Goal: Information Seeking & Learning: Learn about a topic

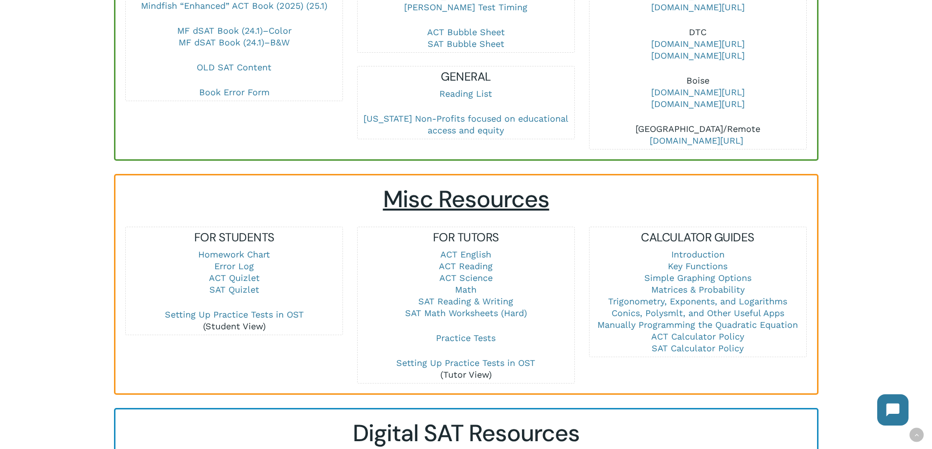
scroll to position [489, 0]
click at [467, 284] on link "Math" at bounding box center [466, 289] width 22 height 10
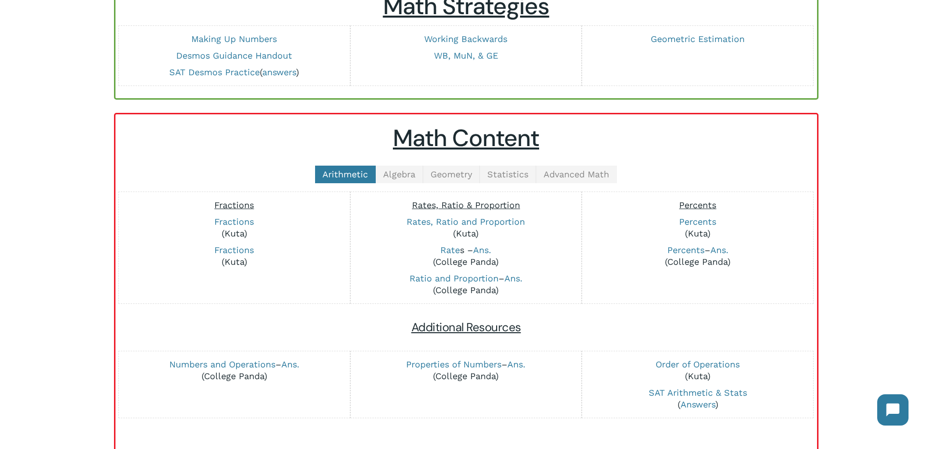
scroll to position [147, 0]
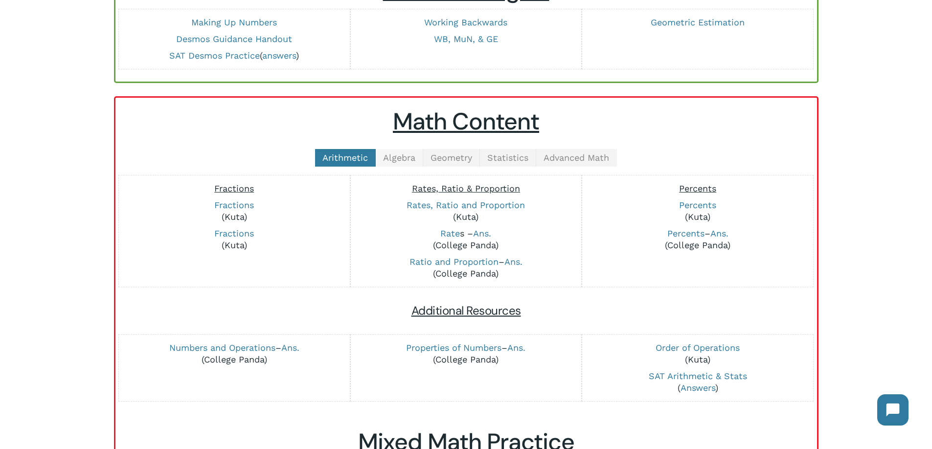
click at [399, 158] on span "Algebra" at bounding box center [399, 158] width 32 height 10
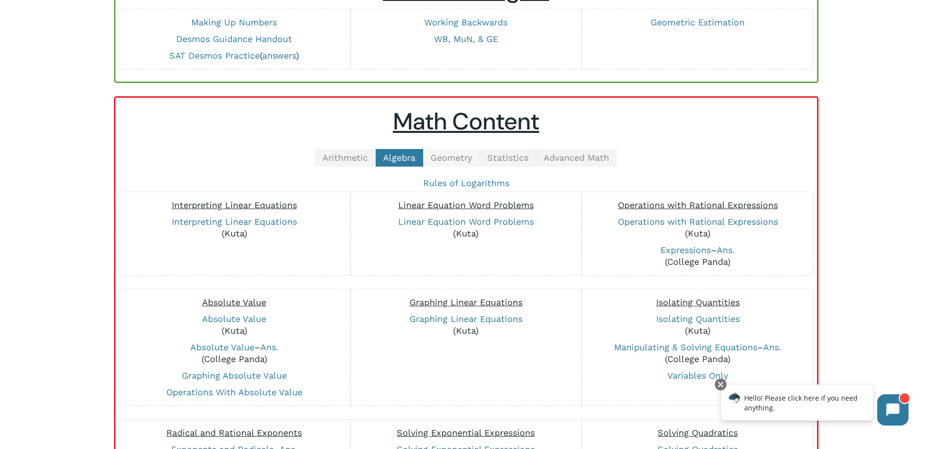
click at [460, 155] on span "Geometry" at bounding box center [451, 158] width 42 height 10
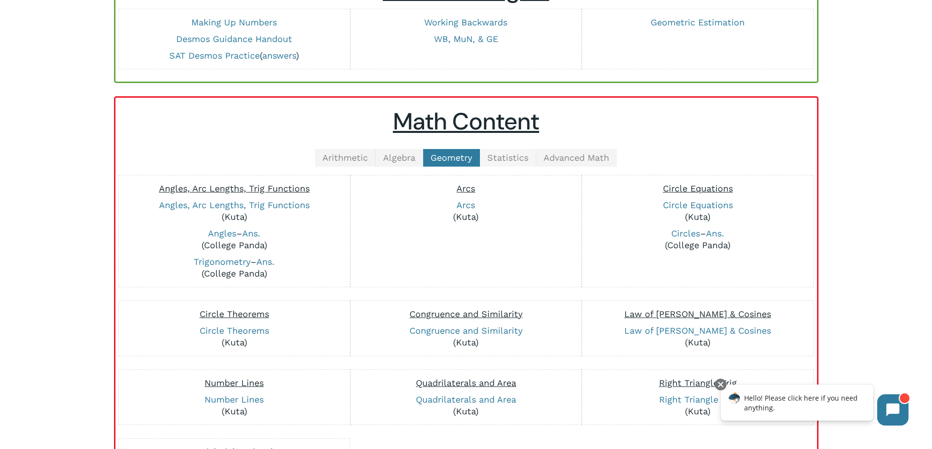
click at [503, 159] on span "Statistics" at bounding box center [507, 158] width 41 height 10
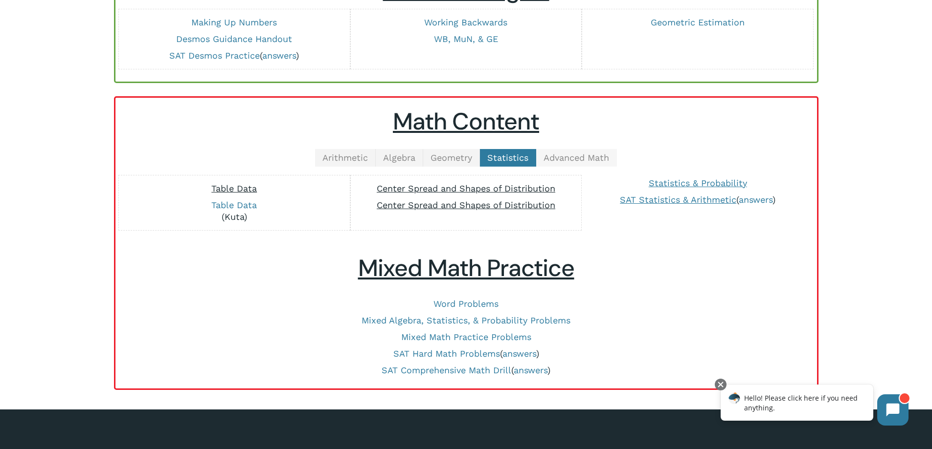
click at [576, 156] on span "Advanced Math" at bounding box center [576, 158] width 66 height 10
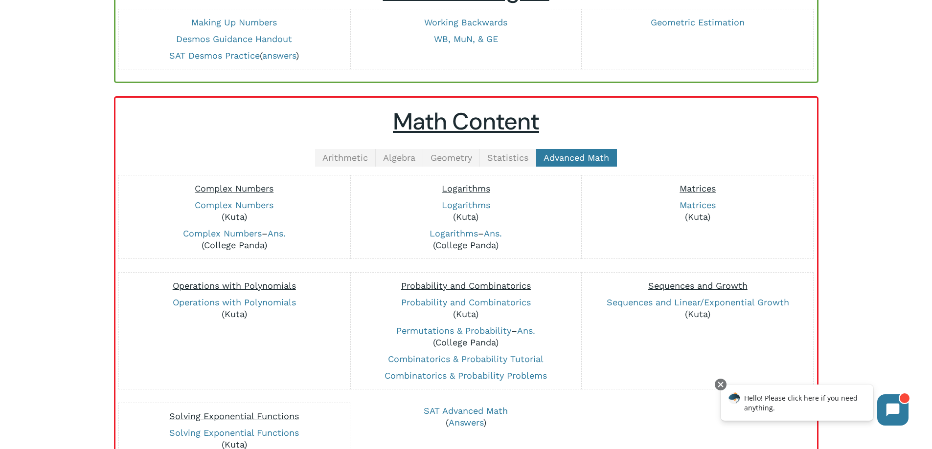
scroll to position [196, 0]
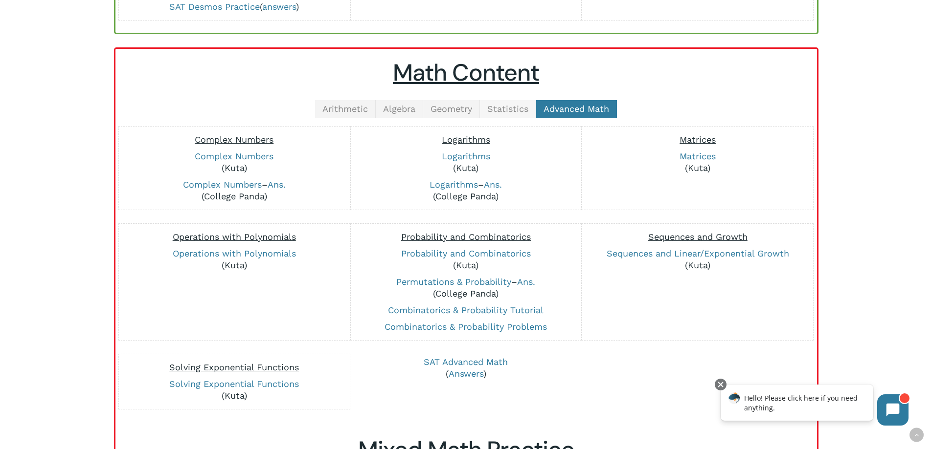
click at [522, 113] on span "Statistics" at bounding box center [507, 109] width 41 height 10
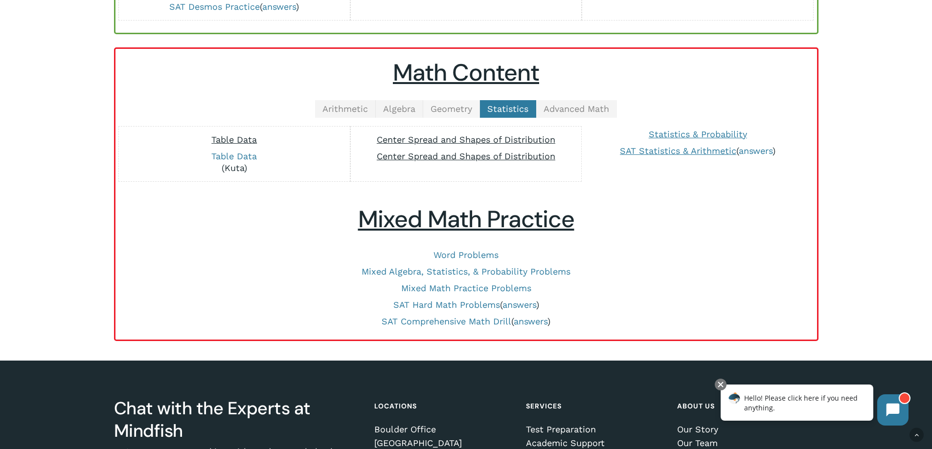
click at [464, 109] on span "Geometry" at bounding box center [451, 109] width 42 height 10
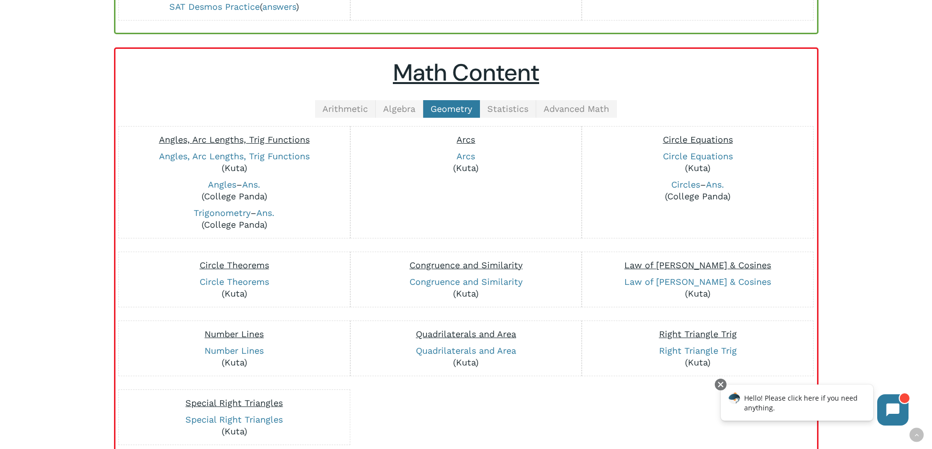
click at [414, 108] on span "Algebra" at bounding box center [399, 109] width 32 height 10
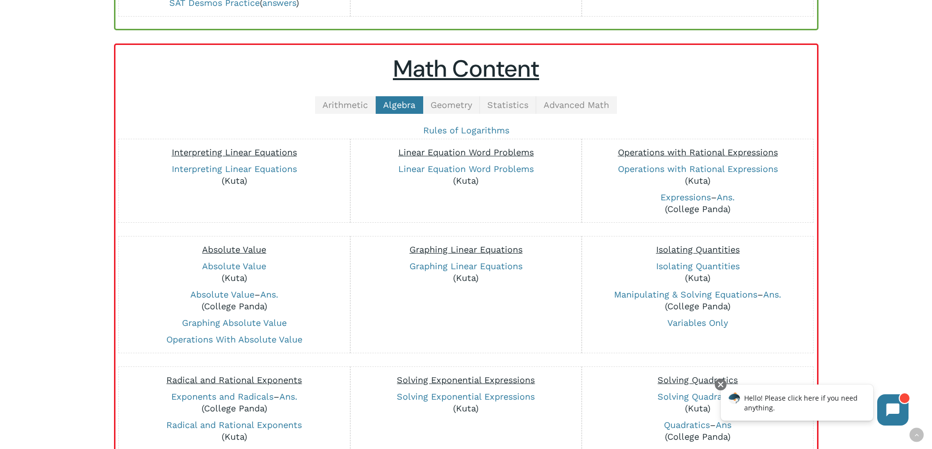
scroll to position [147, 0]
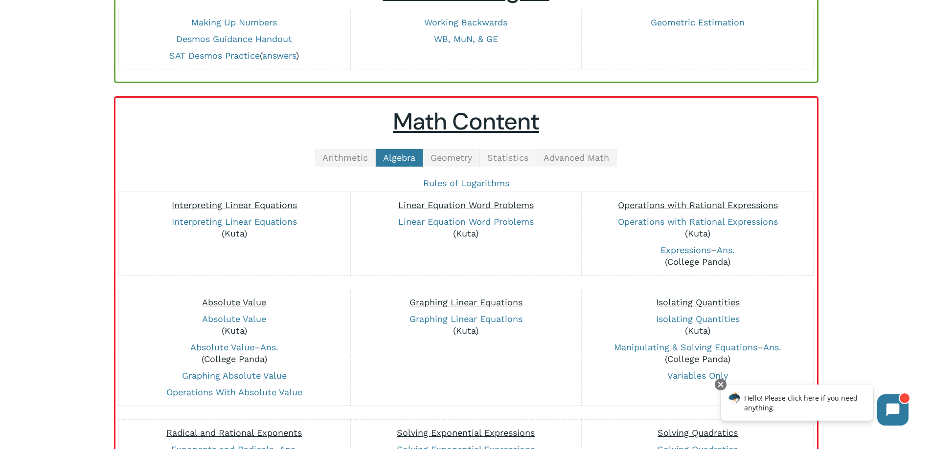
click at [499, 160] on span "Statistics" at bounding box center [507, 158] width 41 height 10
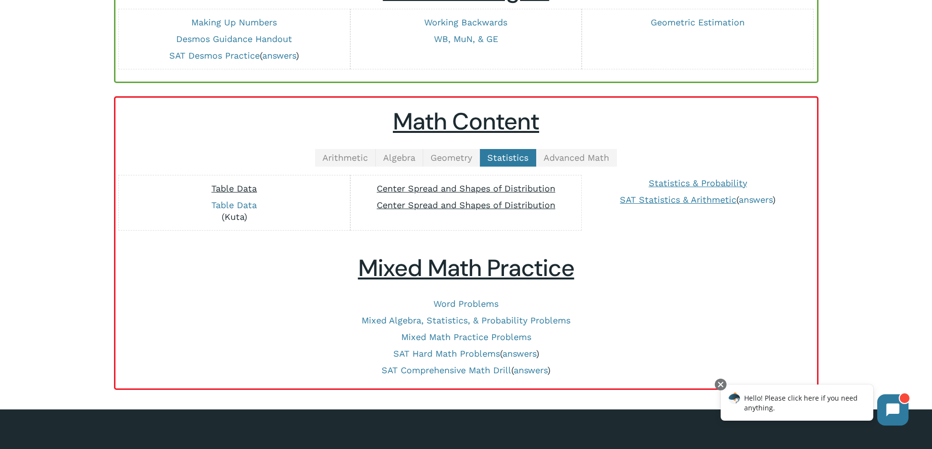
click at [311, 255] on h2 "Mixed Math Practice" at bounding box center [465, 268] width 681 height 28
click at [566, 158] on span "Advanced Math" at bounding box center [576, 158] width 66 height 10
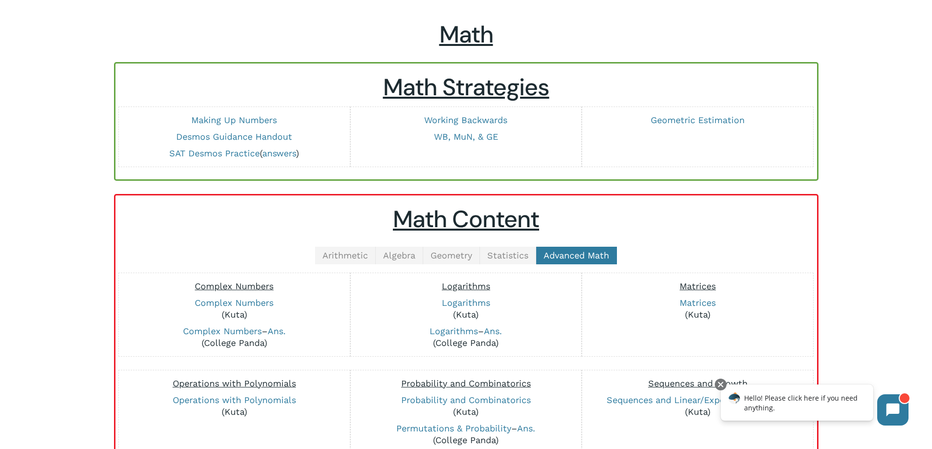
scroll to position [98, 0]
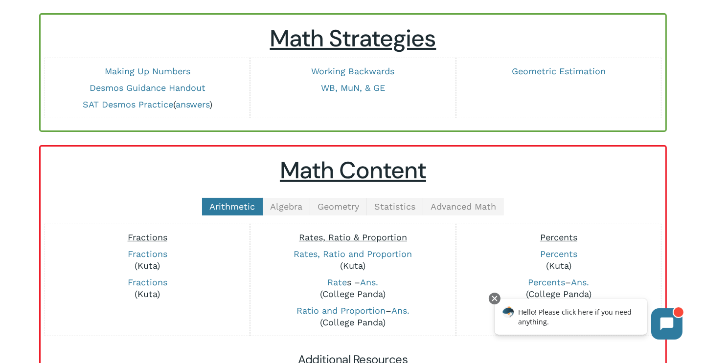
click at [323, 141] on div "Math Math Strategies Making Up Numbers Desmos Guidance Handout SAT Desmos Pract…" at bounding box center [352, 293] width 627 height 642
